Goal: Transaction & Acquisition: Book appointment/travel/reservation

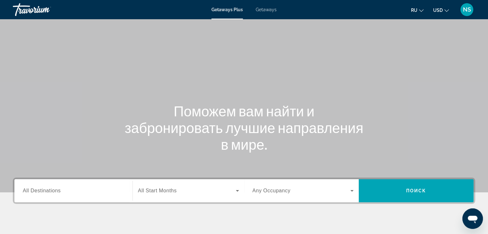
click at [263, 14] on div "Getaways Plus Getaways ru English Español Français Italiano Português русский U…" at bounding box center [244, 9] width 488 height 17
click at [264, 11] on span "Getaways" at bounding box center [266, 9] width 21 height 5
click at [444, 12] on icon "Change currency" at bounding box center [446, 10] width 4 height 4
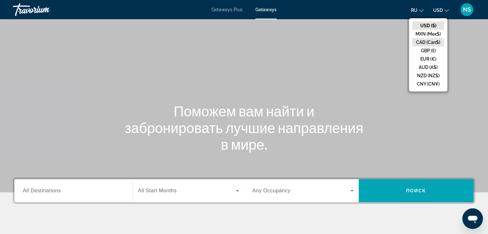
click at [434, 43] on button "CAD (Can$)" at bounding box center [428, 42] width 32 height 8
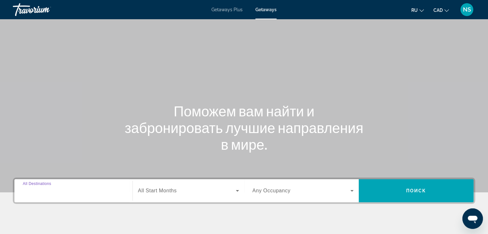
click at [65, 191] on input "Destination All Destinations" at bounding box center [73, 191] width 101 height 8
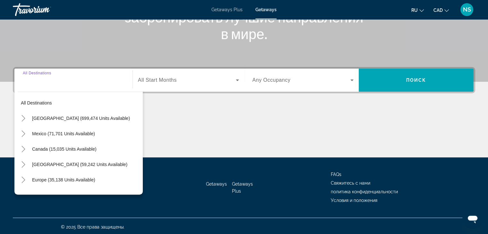
scroll to position [113, 0]
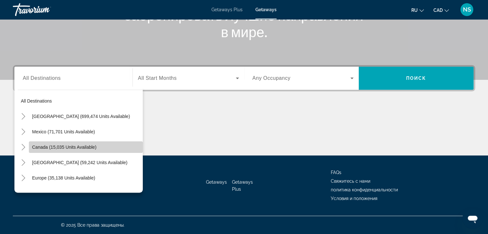
click at [104, 145] on span "Search widget" at bounding box center [86, 147] width 114 height 15
type input "**********"
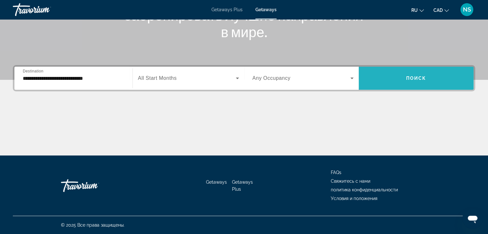
click at [468, 76] on span "Search widget" at bounding box center [416, 78] width 115 height 15
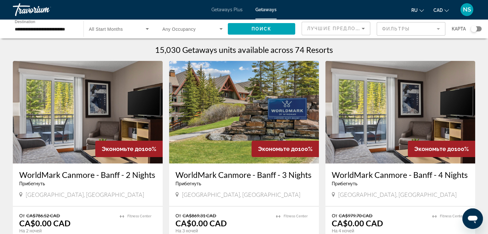
click at [391, 31] on mat-form-field "Фильтры" at bounding box center [411, 28] width 69 height 13
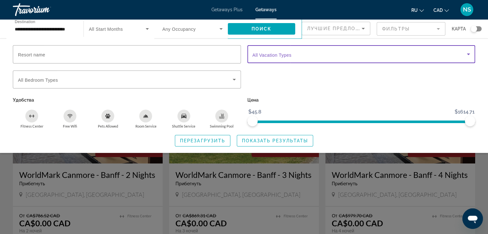
click at [377, 54] on span "Search widget" at bounding box center [360, 54] width 215 height 8
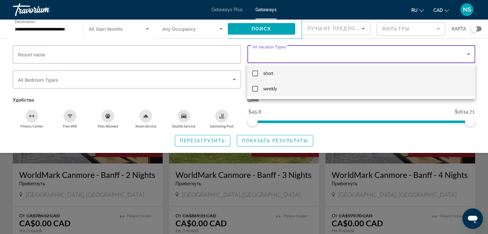
click at [305, 87] on mat-option "weekly" at bounding box center [361, 88] width 228 height 15
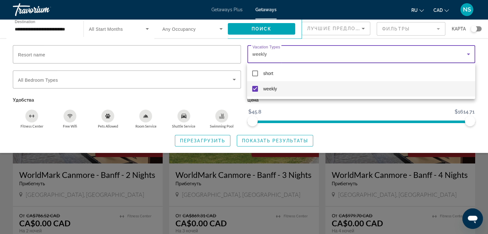
click at [291, 143] on div at bounding box center [244, 117] width 488 height 234
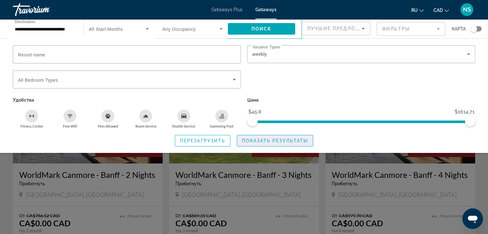
click at [291, 143] on span "Search widget" at bounding box center [275, 140] width 76 height 15
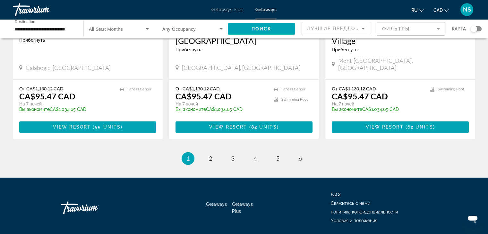
scroll to position [823, 0]
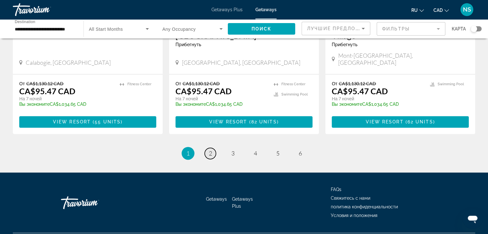
click at [207, 148] on link "page 2" at bounding box center [210, 153] width 11 height 11
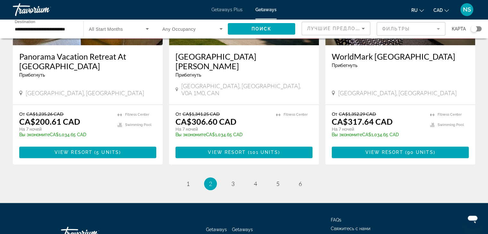
scroll to position [791, 0]
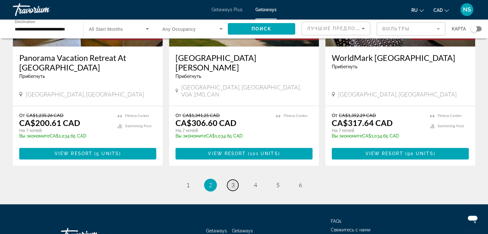
click at [230, 180] on link "page 3" at bounding box center [232, 185] width 11 height 11
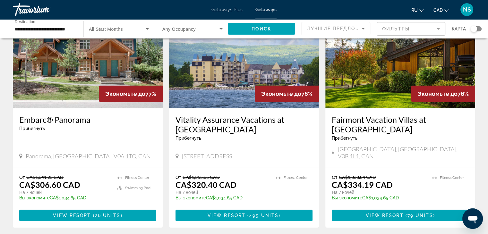
scroll to position [53, 0]
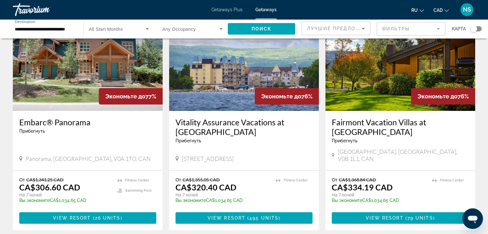
click at [394, 122] on h3 "Fairmont Vacation Villas at Mountainside" at bounding box center [400, 126] width 137 height 19
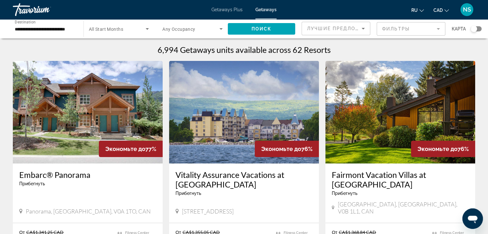
drag, startPoint x: 387, startPoint y: 0, endPoint x: 359, endPoint y: 144, distance: 146.6
click at [382, 31] on div "**********" at bounding box center [244, 117] width 488 height 234
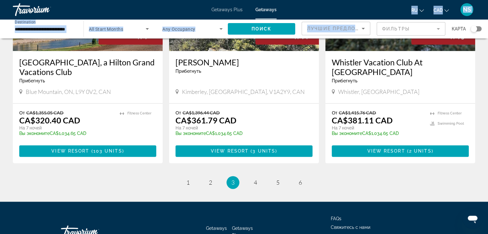
scroll to position [811, 0]
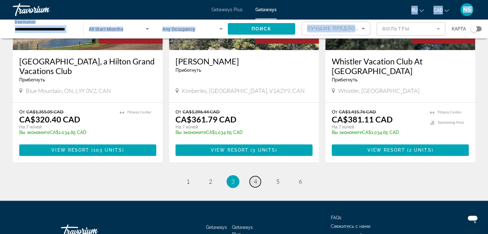
click at [255, 178] on span "4" at bounding box center [255, 181] width 3 height 7
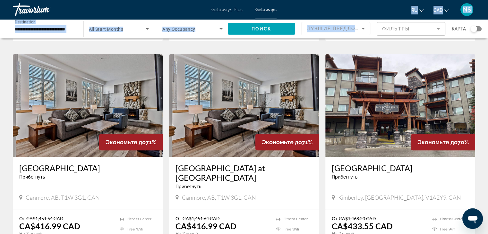
scroll to position [238, 0]
